Goal: Register for event/course

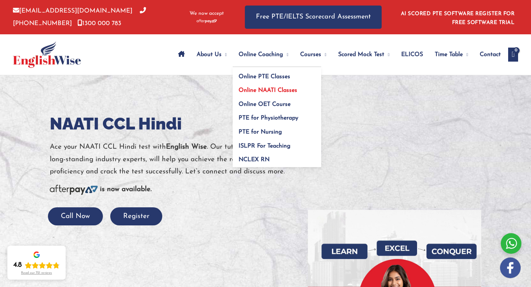
click at [257, 90] on span "Online NAATI Classes" at bounding box center [267, 90] width 59 height 6
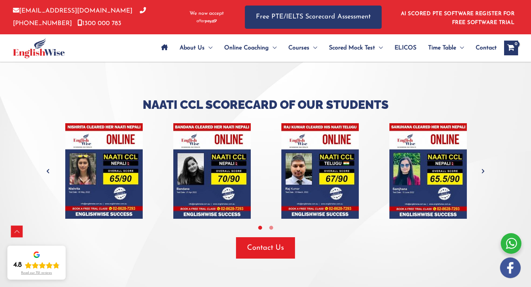
scroll to position [1653, 0]
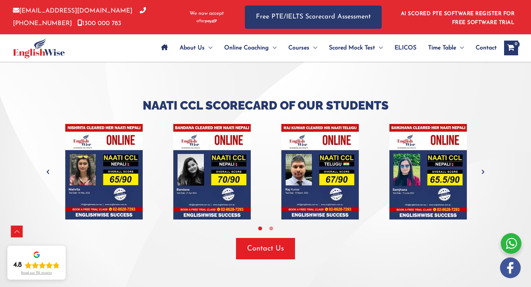
click at [483, 168] on icon "Next" at bounding box center [482, 171] width 7 height 7
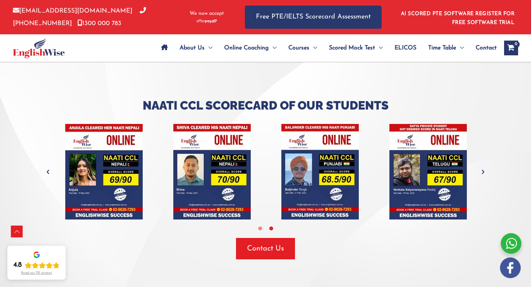
click at [483, 168] on icon "Next" at bounding box center [482, 171] width 7 height 7
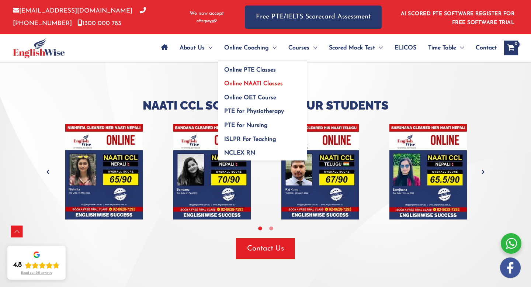
click at [261, 84] on span "Online NAATI Classes" at bounding box center [253, 84] width 59 height 6
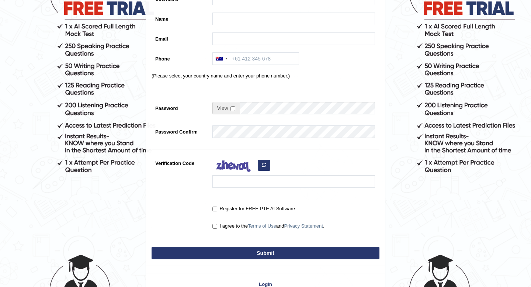
scroll to position [104, 0]
